Goal: Download file/media

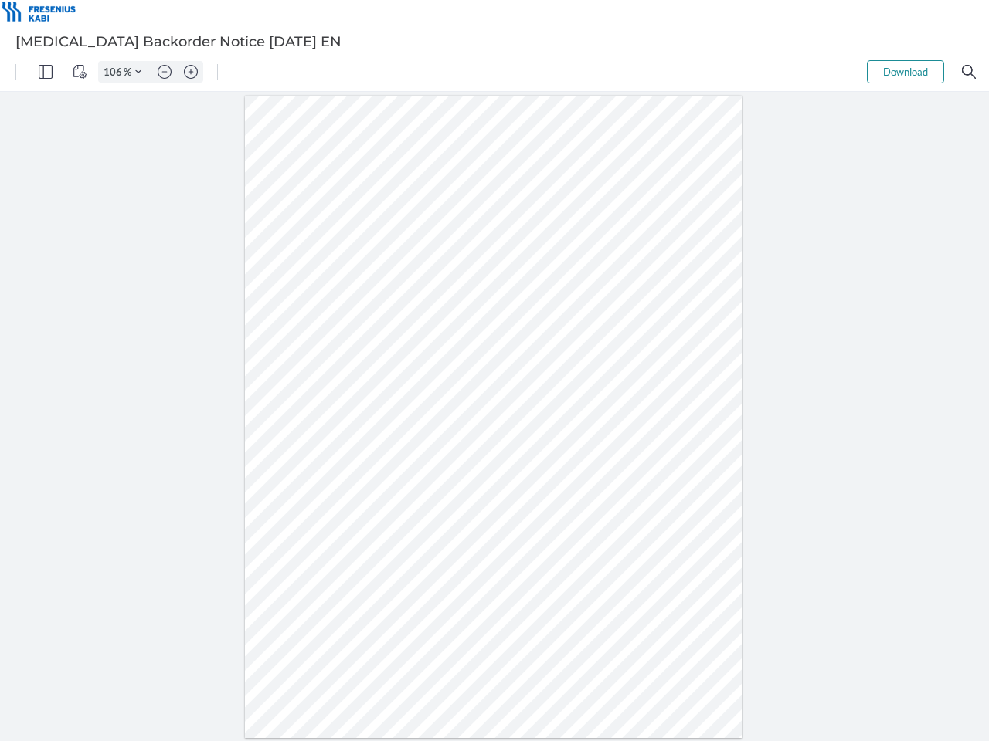
click at [46, 72] on img "Panel" at bounding box center [46, 72] width 14 height 14
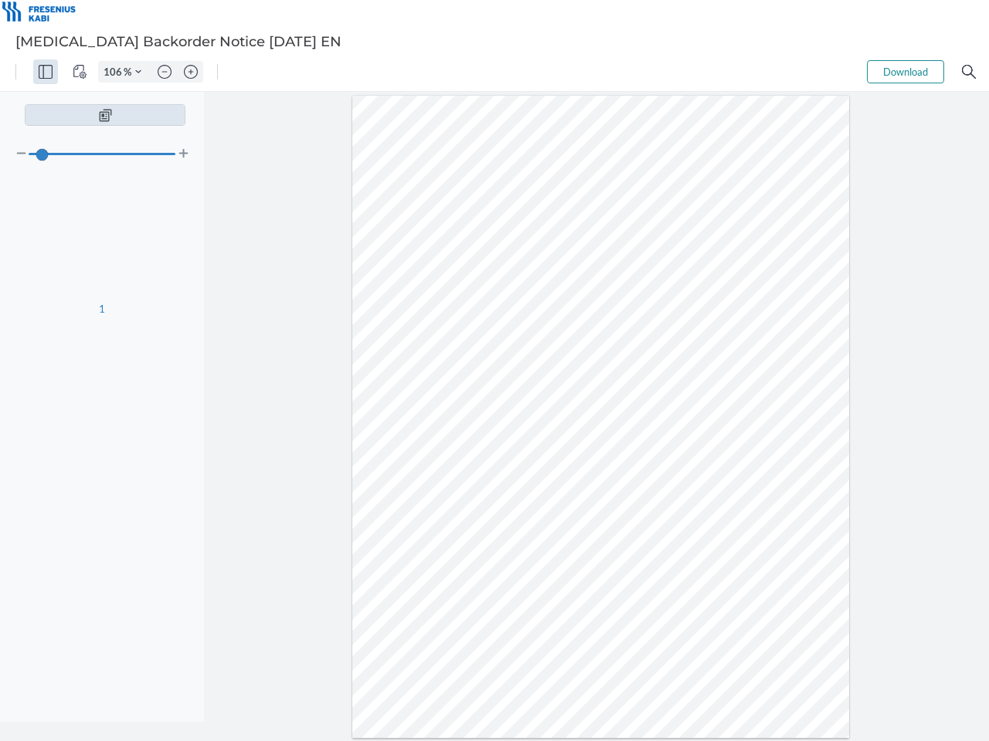
click at [80, 72] on img "View Controls" at bounding box center [80, 72] width 14 height 14
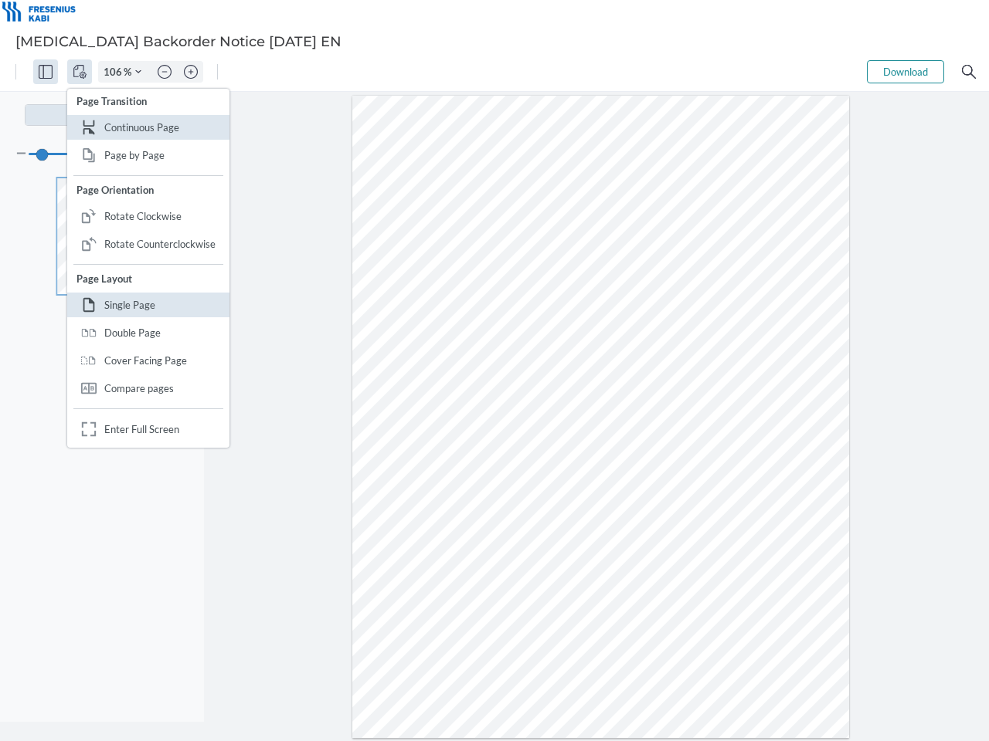
click at [115, 72] on input "106" at bounding box center [111, 72] width 25 height 14
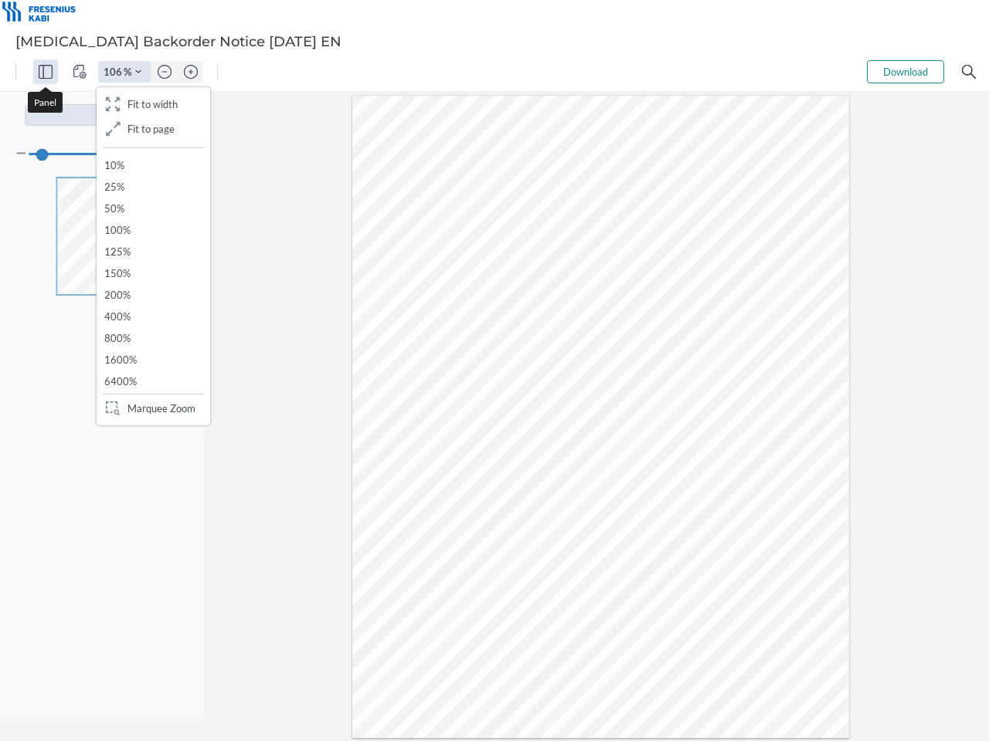
click at [138, 72] on img "Zoom Controls" at bounding box center [138, 72] width 6 height 6
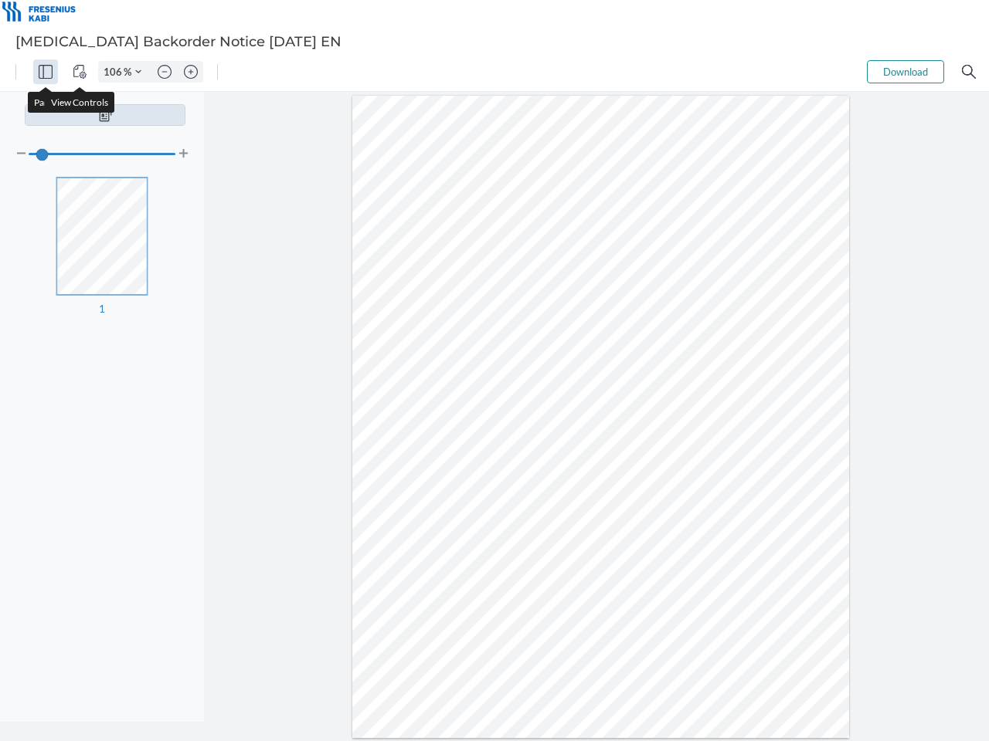
click at [164, 72] on img "Zoom out" at bounding box center [165, 72] width 14 height 14
click at [191, 72] on img "Zoom in" at bounding box center [191, 72] width 14 height 14
type input "106"
click at [905, 72] on button "Download" at bounding box center [904, 71] width 77 height 23
click at [968, 72] on img "Search" at bounding box center [968, 72] width 14 height 14
